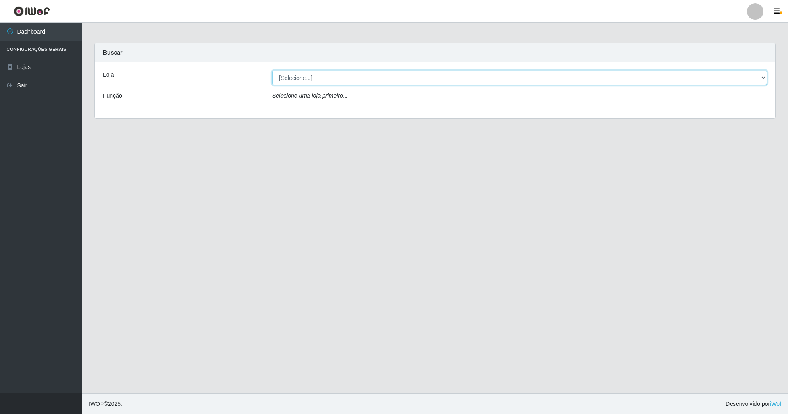
click at [759, 77] on select "[Selecione...] SuperShow - Asa Norte" at bounding box center [519, 78] width 495 height 14
select select "71"
click at [272, 71] on select "[Selecione...] SuperShow - Asa Norte" at bounding box center [519, 78] width 495 height 14
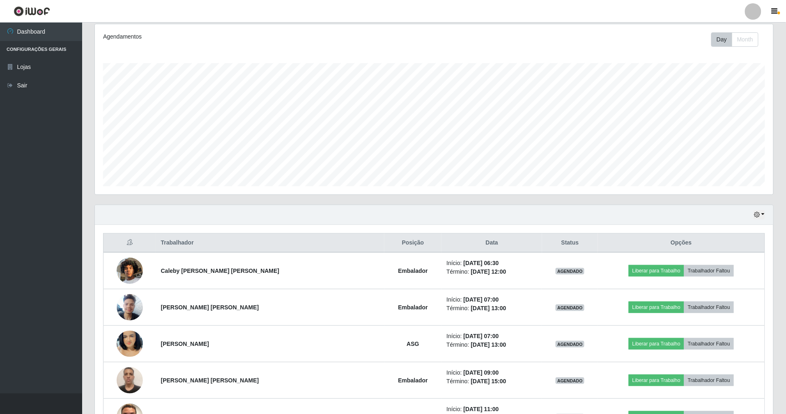
scroll to position [164, 0]
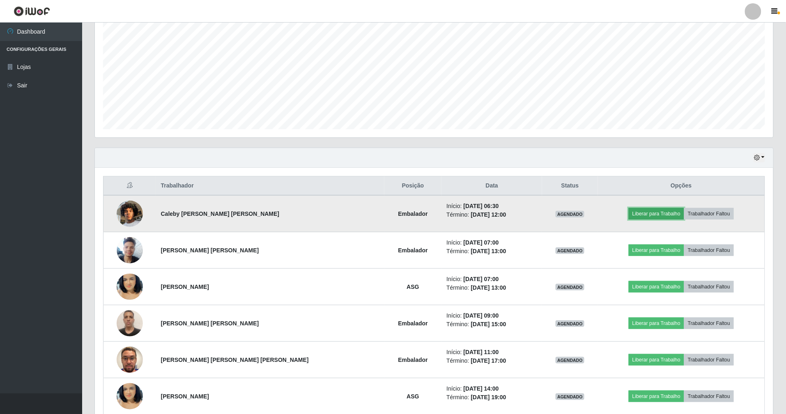
click at [628, 216] on button "Liberar para Trabalho" at bounding box center [655, 213] width 55 height 11
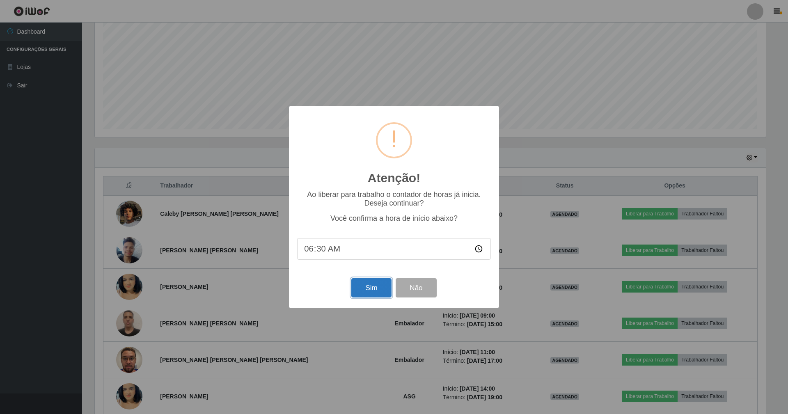
click at [373, 296] on button "Sim" at bounding box center [371, 287] width 40 height 19
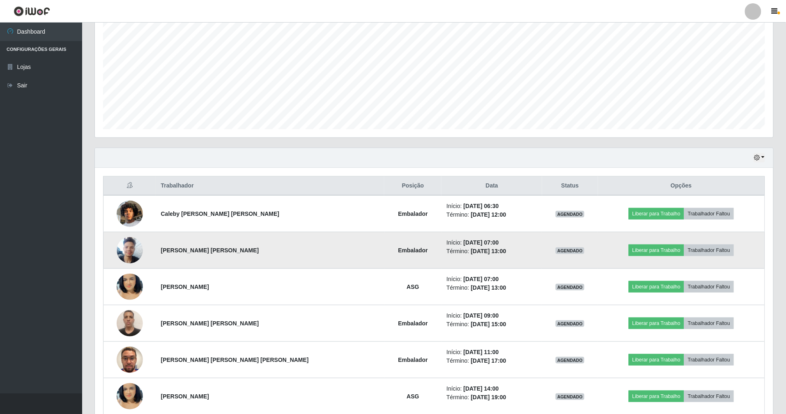
scroll to position [171, 680]
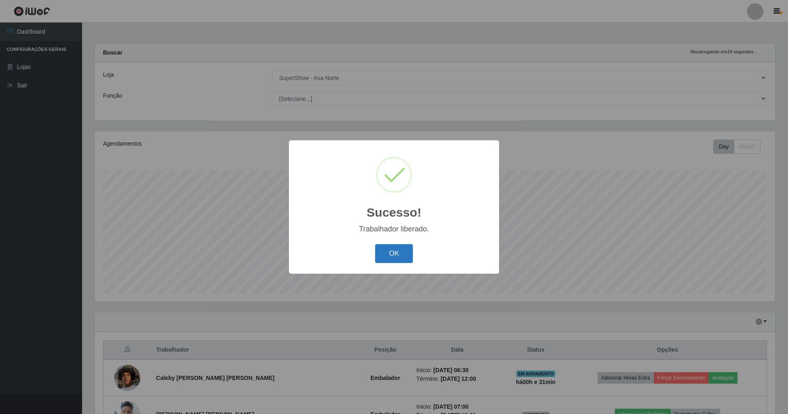
click at [395, 253] on button "OK" at bounding box center [394, 253] width 38 height 19
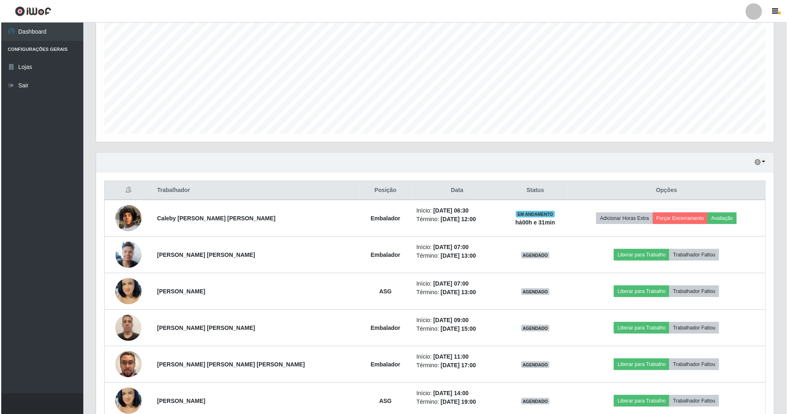
scroll to position [164, 0]
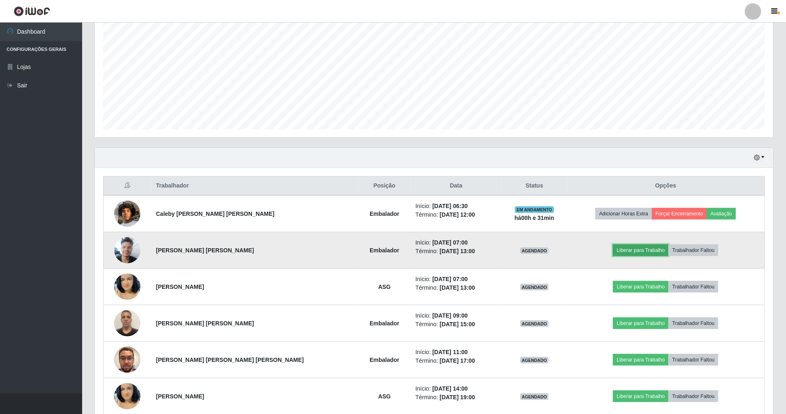
click at [631, 249] on button "Liberar para Trabalho" at bounding box center [640, 250] width 55 height 11
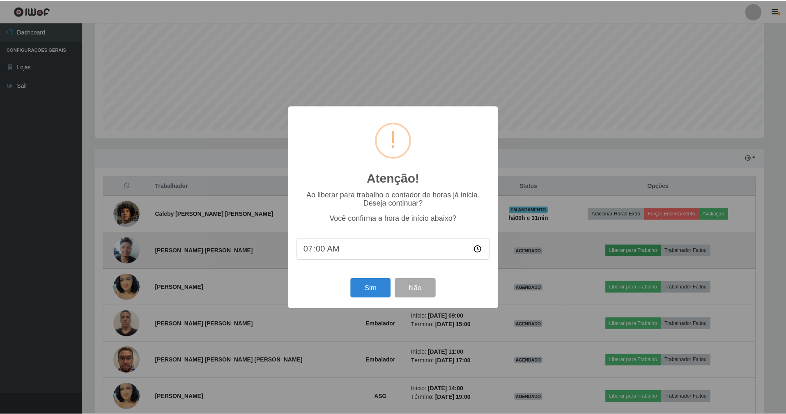
scroll to position [171, 671]
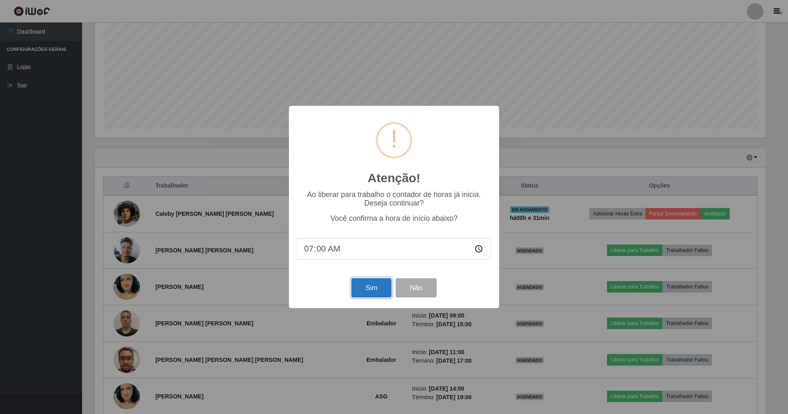
click at [373, 288] on button "Sim" at bounding box center [371, 287] width 40 height 19
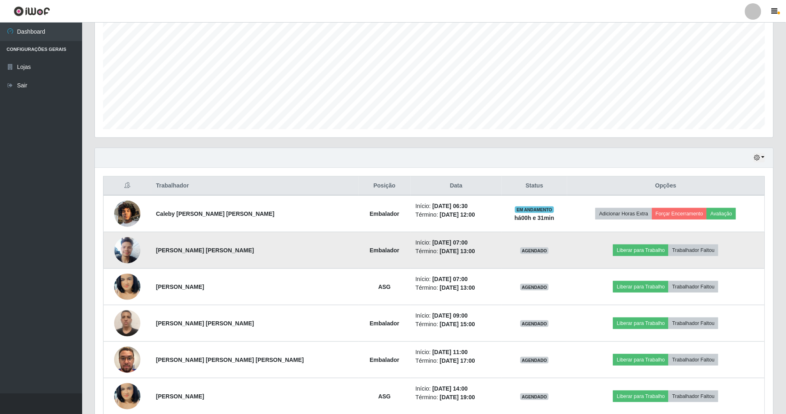
scroll to position [171, 680]
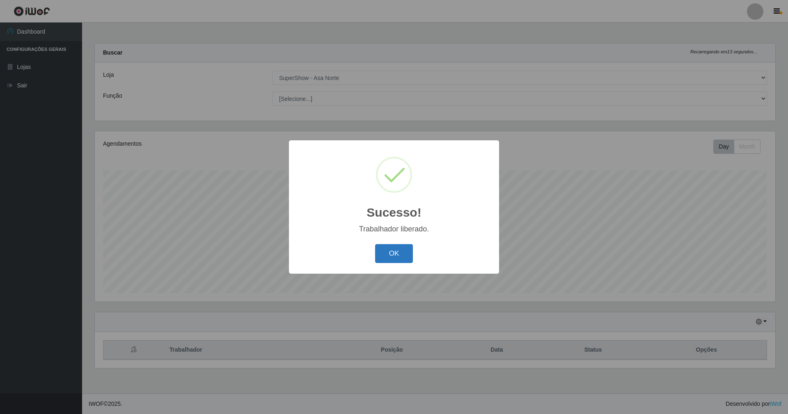
click at [401, 255] on button "OK" at bounding box center [394, 253] width 38 height 19
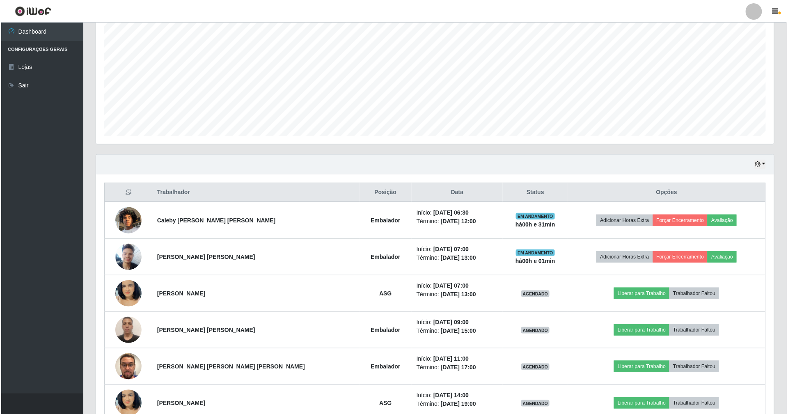
scroll to position [164, 0]
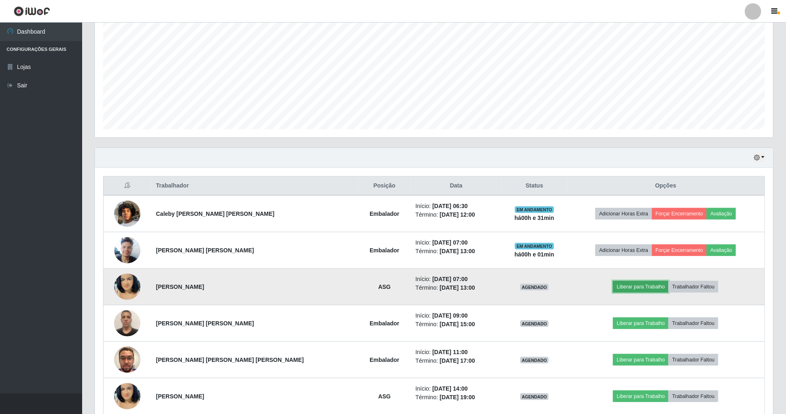
click at [613, 284] on button "Liberar para Trabalho" at bounding box center [640, 286] width 55 height 11
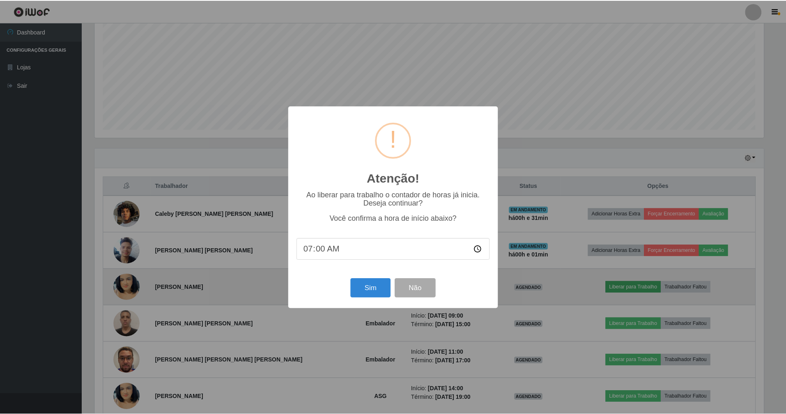
scroll to position [171, 671]
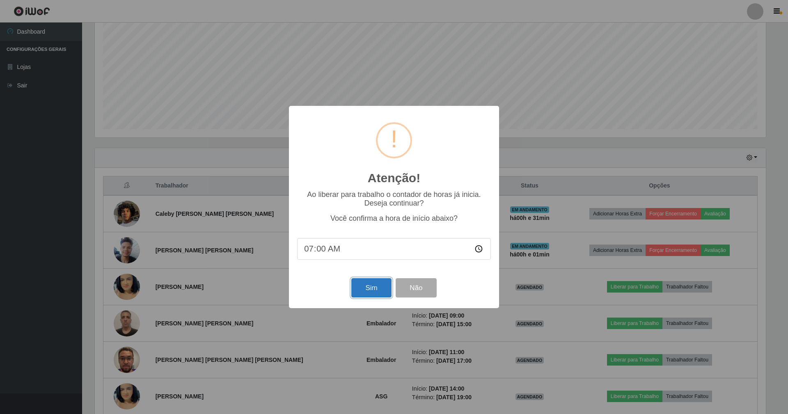
click at [368, 293] on button "Sim" at bounding box center [371, 287] width 40 height 19
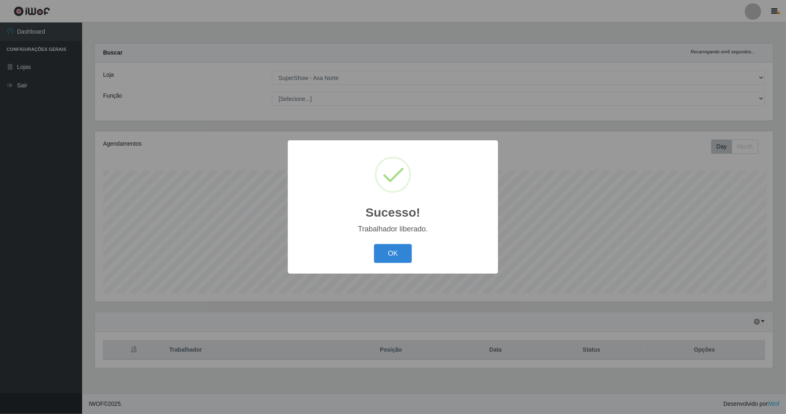
scroll to position [0, 0]
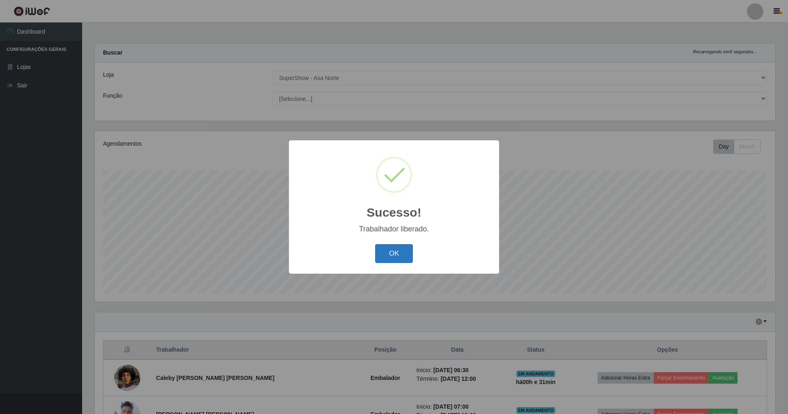
click at [396, 254] on button "OK" at bounding box center [394, 253] width 38 height 19
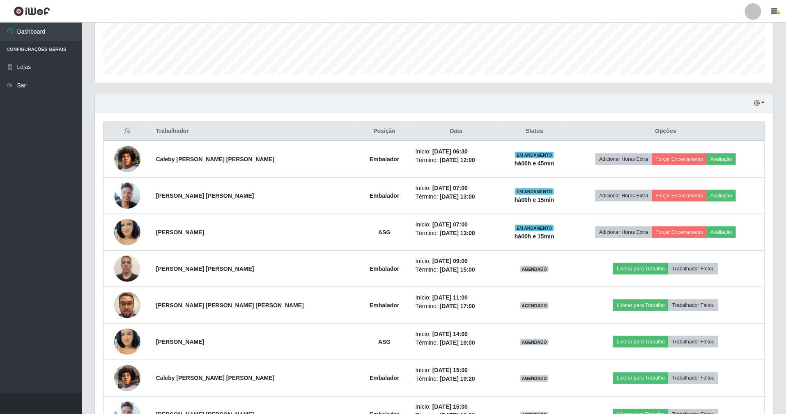
scroll to position [280, 0]
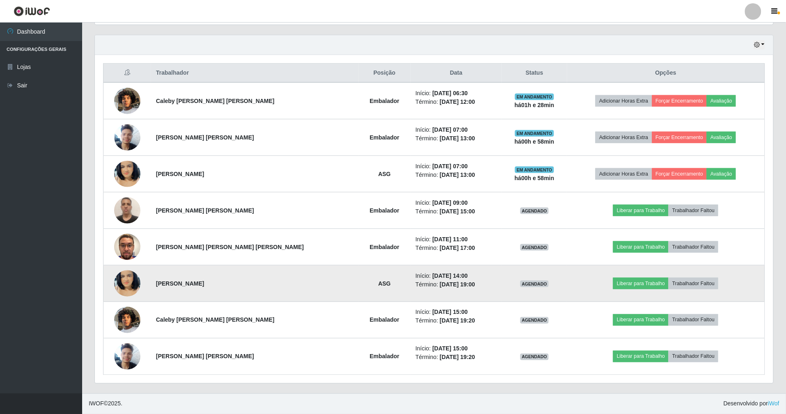
click at [127, 286] on img at bounding box center [127, 283] width 26 height 47
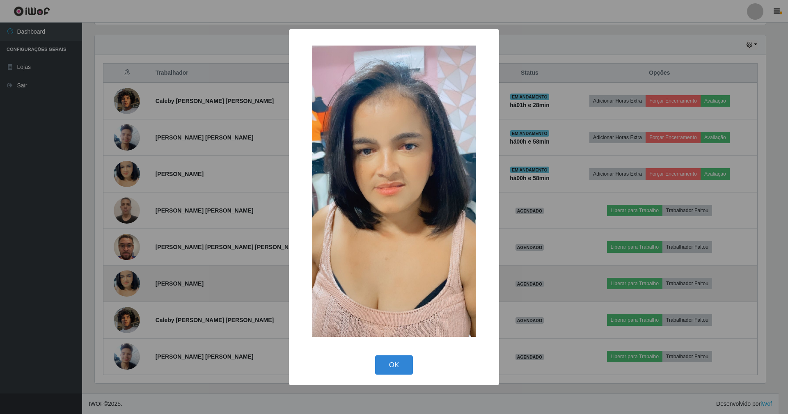
click at [127, 286] on div "× OK Cancel" at bounding box center [394, 207] width 788 height 414
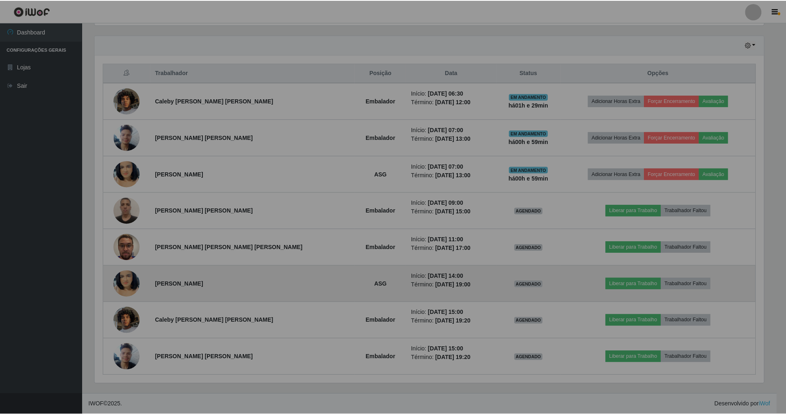
scroll to position [171, 678]
